Goal: Contribute content: Add original content to the website for others to see

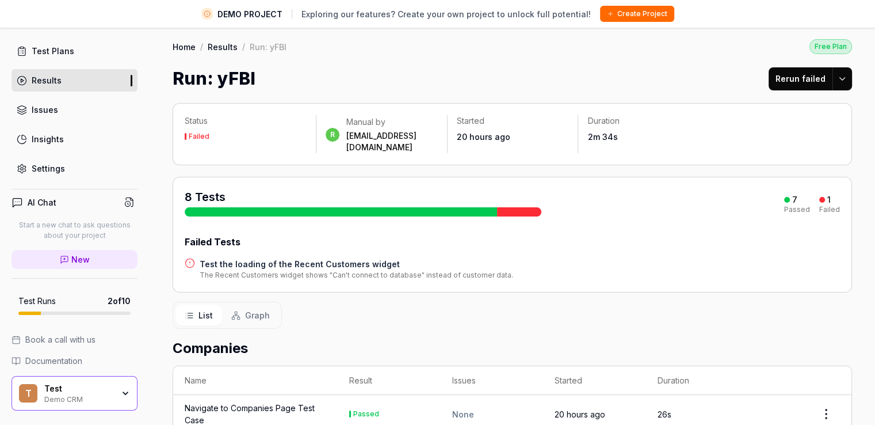
click at [227, 47] on link "Results" at bounding box center [223, 47] width 30 height 12
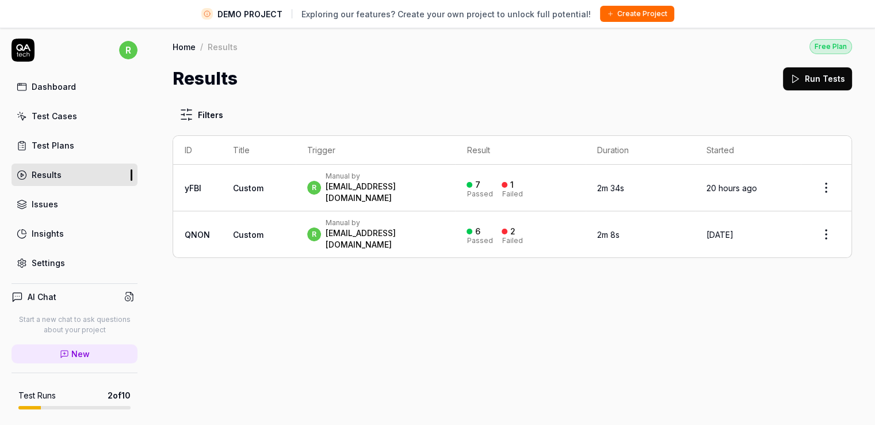
click at [46, 123] on link "Test Cases" at bounding box center [75, 116] width 126 height 22
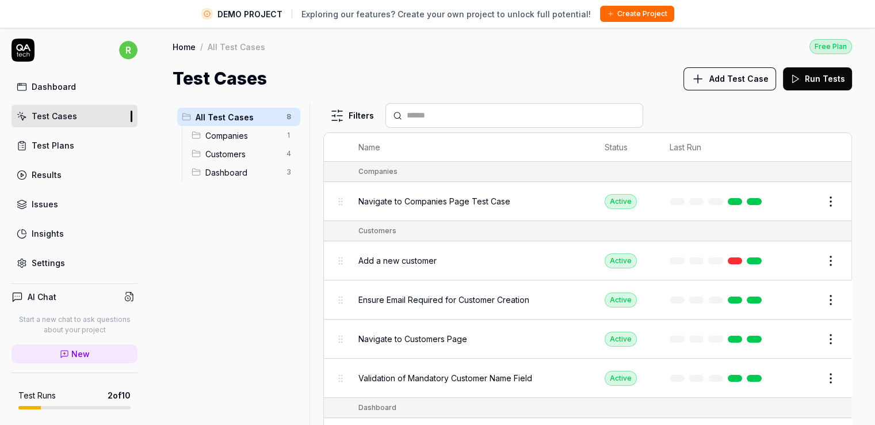
click at [87, 350] on link "New" at bounding box center [75, 353] width 126 height 19
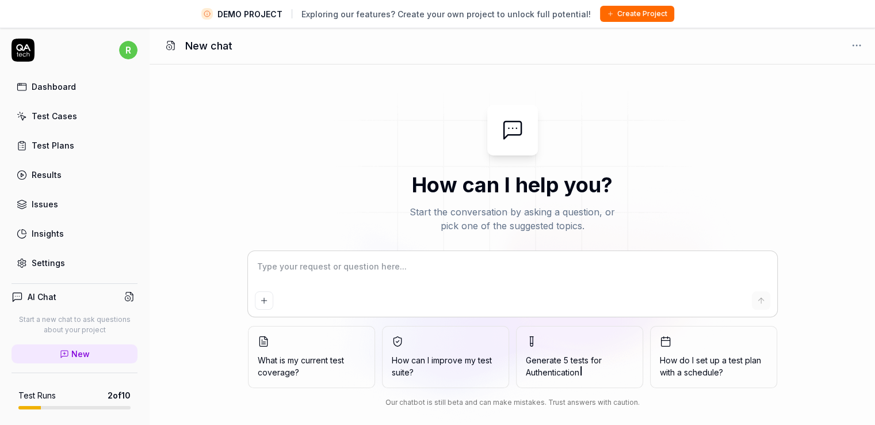
type textarea "*"
type textarea "c"
type textarea "*"
type textarea "cr"
type textarea "*"
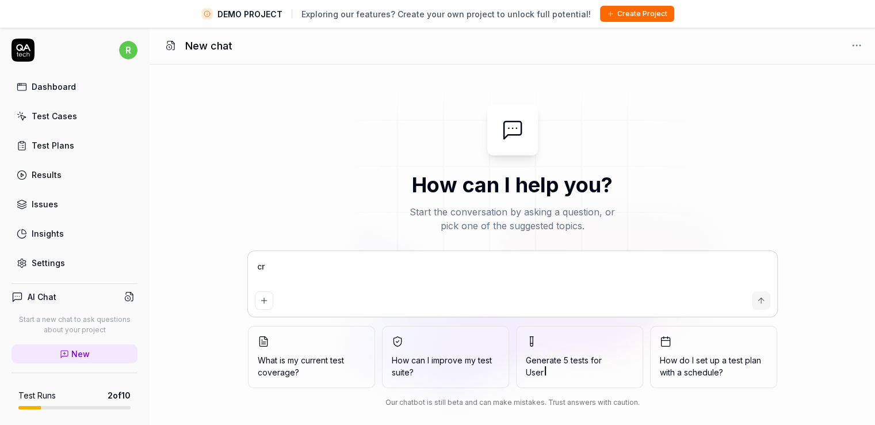
type textarea "cre"
type textarea "*"
type textarea "crea"
type textarea "*"
type textarea "creat"
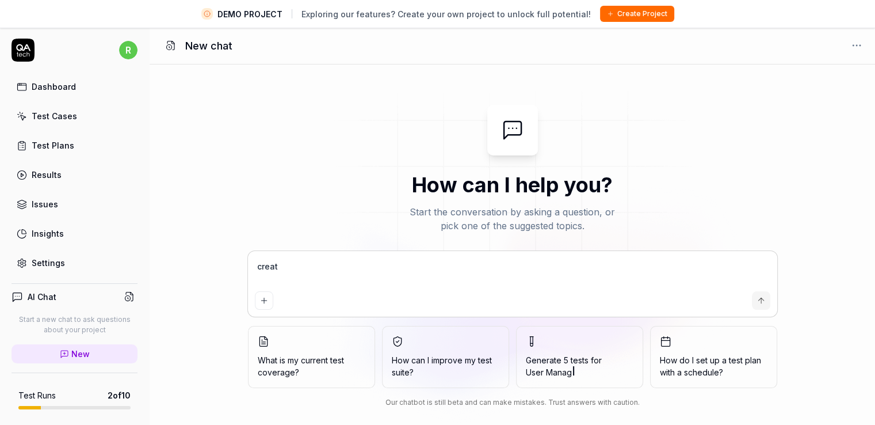
type textarea "*"
type textarea "create"
type textarea "*"
type textarea "create"
type textarea "*"
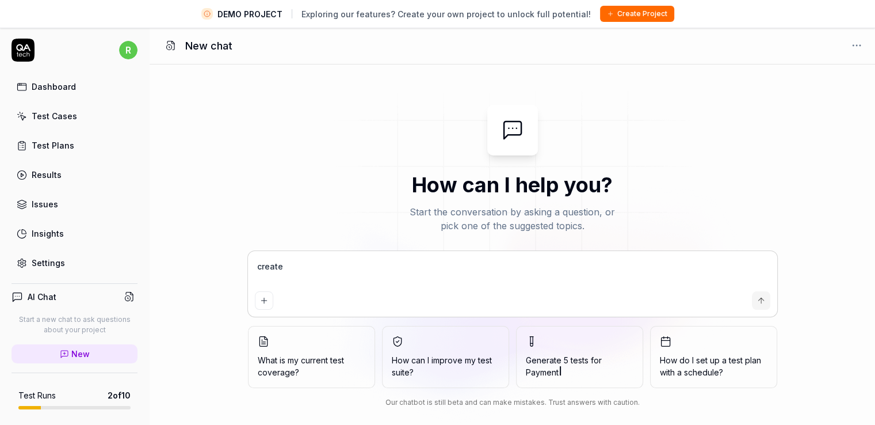
type textarea "create t"
type textarea "*"
type textarea "create to"
type textarea "*"
type textarea "create to-"
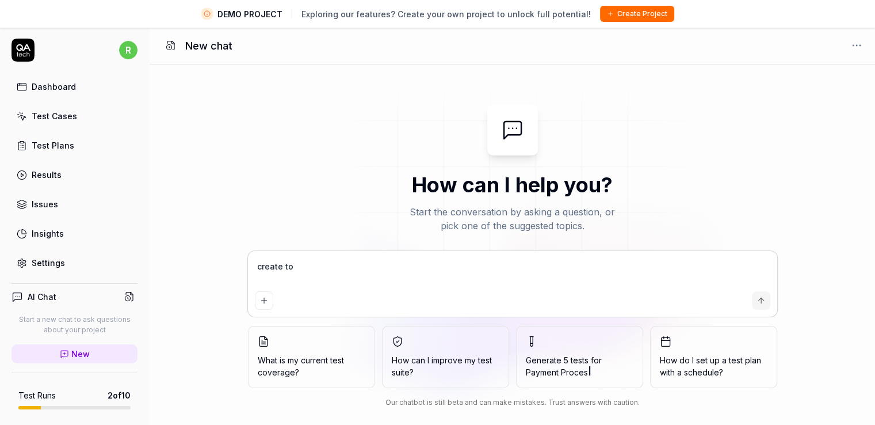
type textarea "*"
type textarea "create to-d"
type textarea "*"
type textarea "create to-do"
type textarea "*"
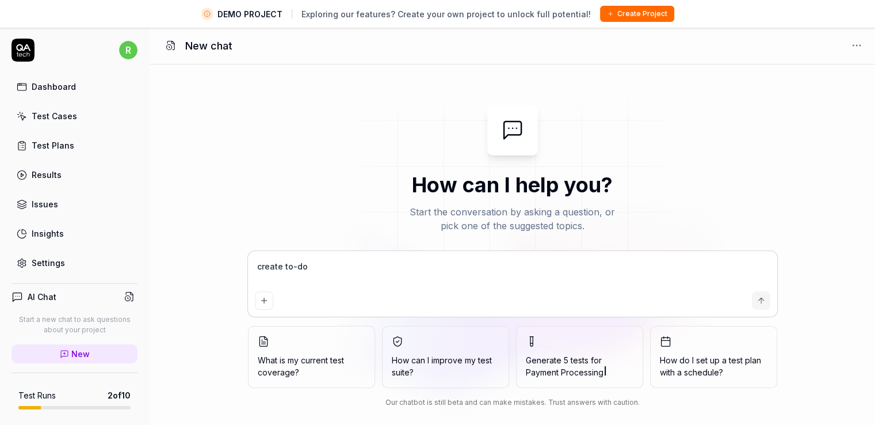
type textarea "create to-do"
type textarea "*"
type textarea "create to-do l"
type textarea "*"
type textarea "create to-do li"
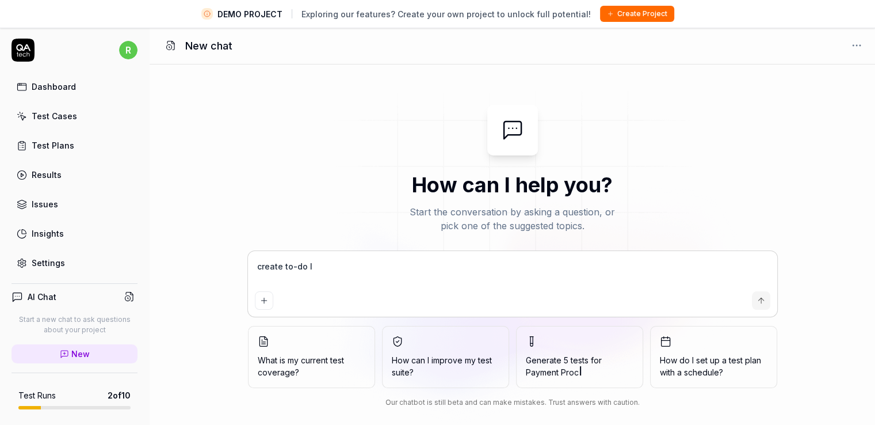
type textarea "*"
type textarea "create to-do lis"
type textarea "*"
type textarea "create to-do list"
type textarea "*"
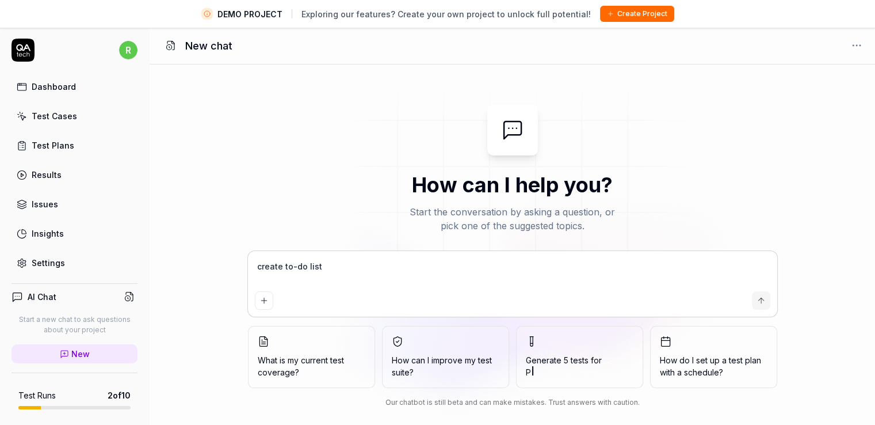
type textarea "create to-do list"
type textarea "*"
type textarea "create to-do list a"
type textarea "*"
type textarea "create to-do list an"
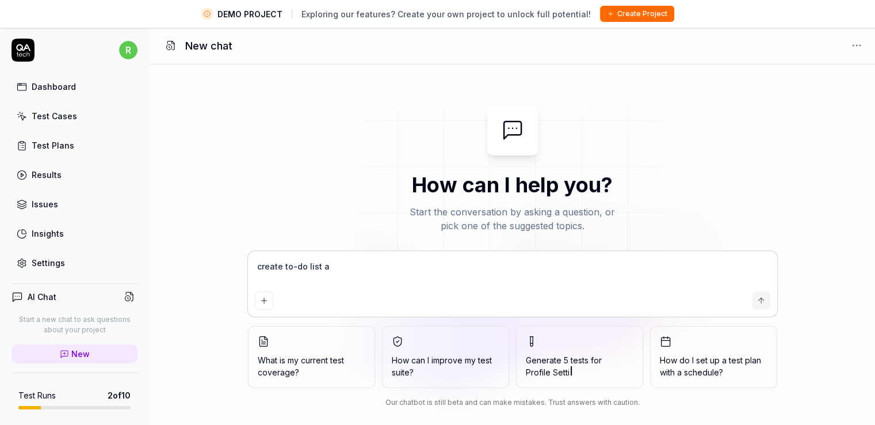
type textarea "*"
type textarea "create to-do list and"
type textarea "*"
type textarea "create to-do list and"
type textarea "*"
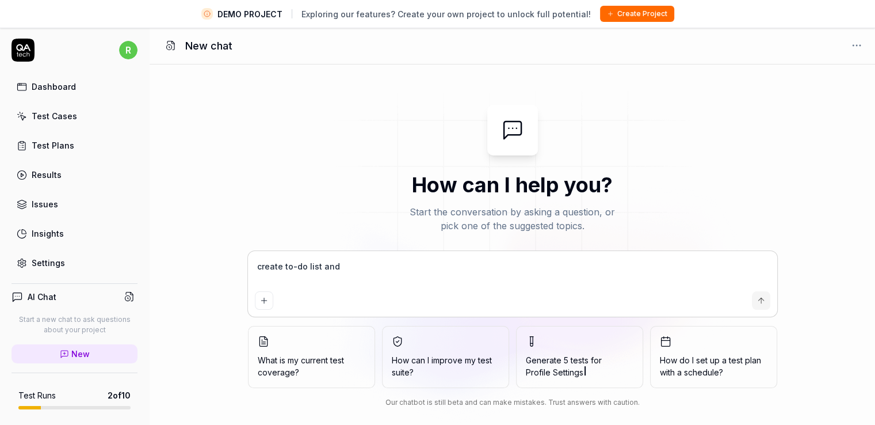
type textarea "create to-do list and p"
type textarea "*"
type textarea "create to-do list and py"
type textarea "*"
type textarea "create to-do list and pyt"
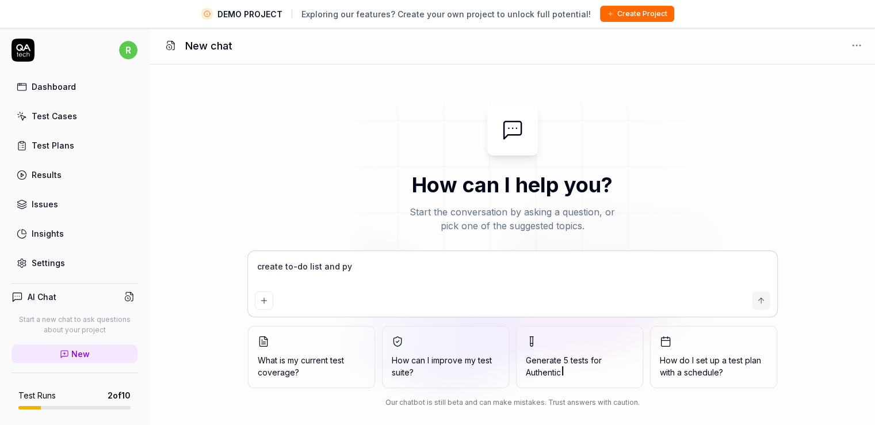
type textarea "*"
type textarea "create to-do list and pyth"
type textarea "*"
type textarea "create to-do list and pytho"
type textarea "*"
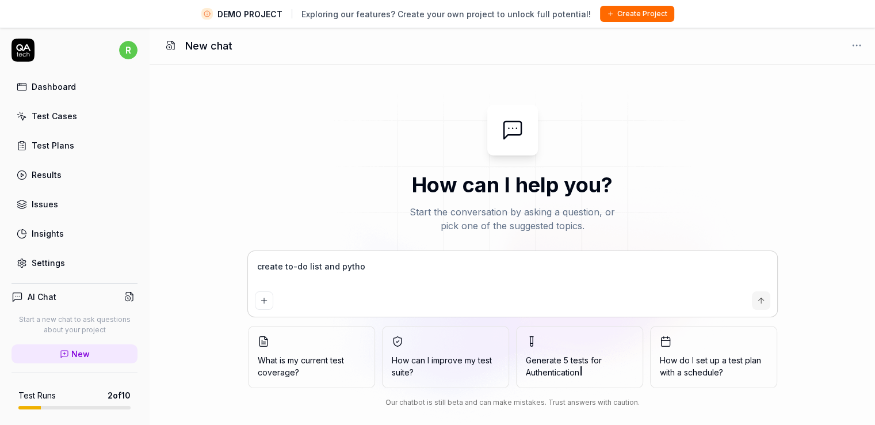
type textarea "create to-do list and python"
type textarea "*"
type textarea "create to-do list and pythone"
type textarea "*"
type textarea "create to-do list and pythone"
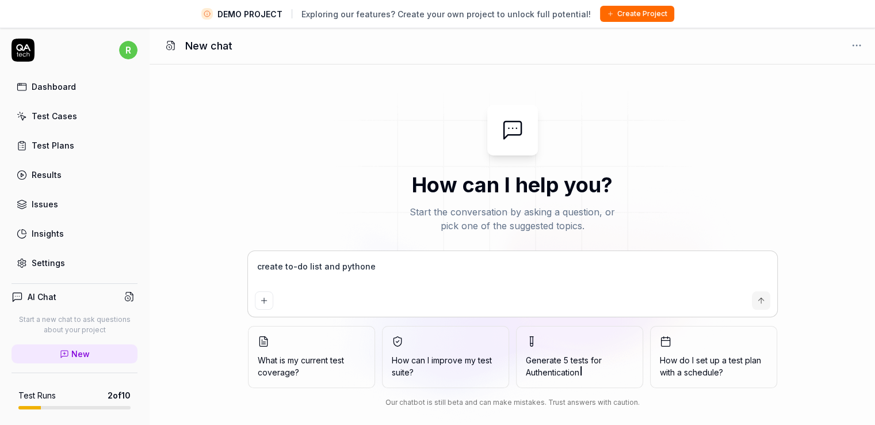
type textarea "*"
type textarea "create to-do list and pythone c"
type textarea "*"
type textarea "create to-do list and pythone co"
type textarea "*"
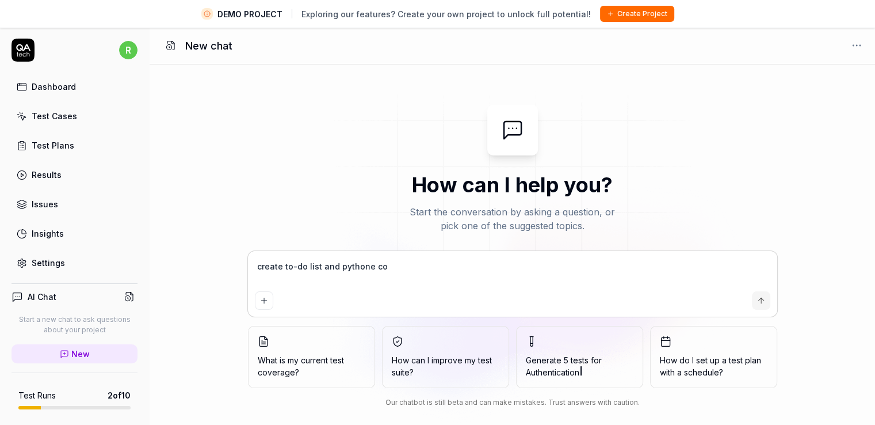
type textarea "create to-do list and pythone cod"
type textarea "*"
type textarea "create to-do list and pythone code"
type textarea "*"
type textarea "create to-do list and python code"
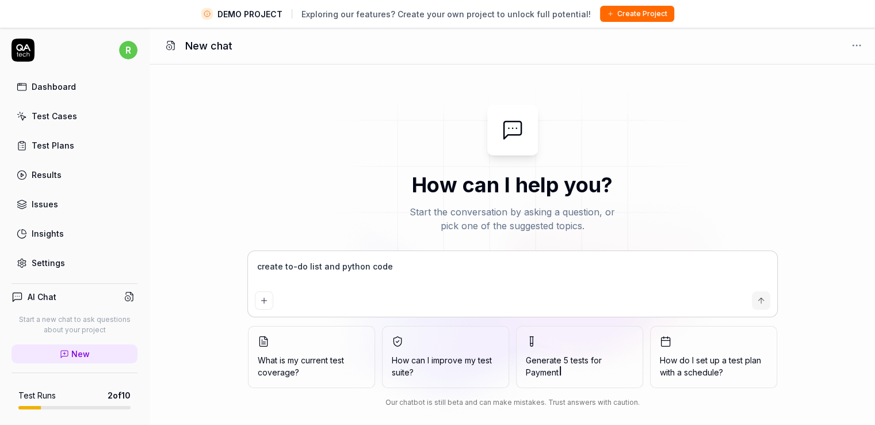
type textarea "*"
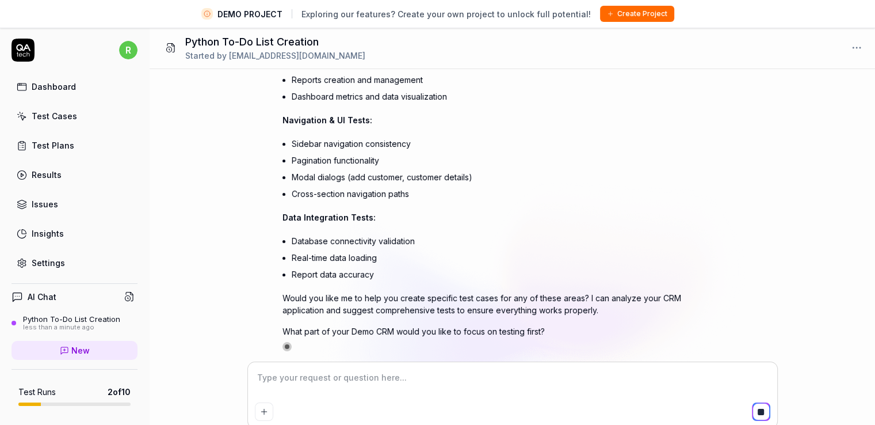
scroll to position [246, 0]
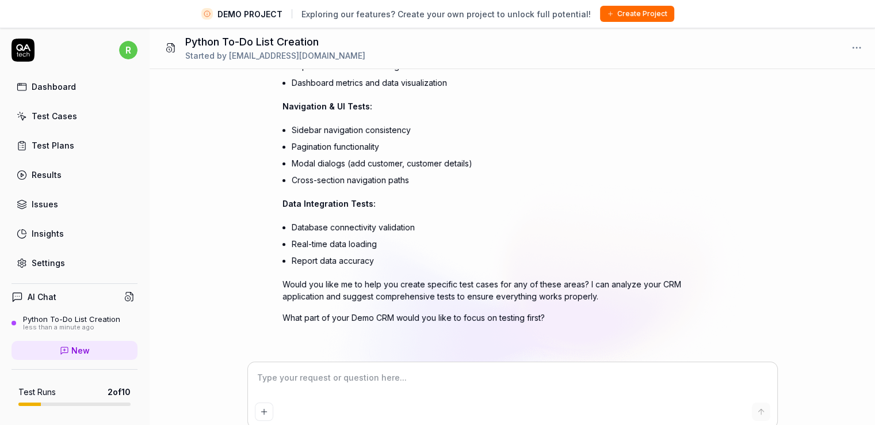
type textarea "*"
